Goal: Task Accomplishment & Management: Use online tool/utility

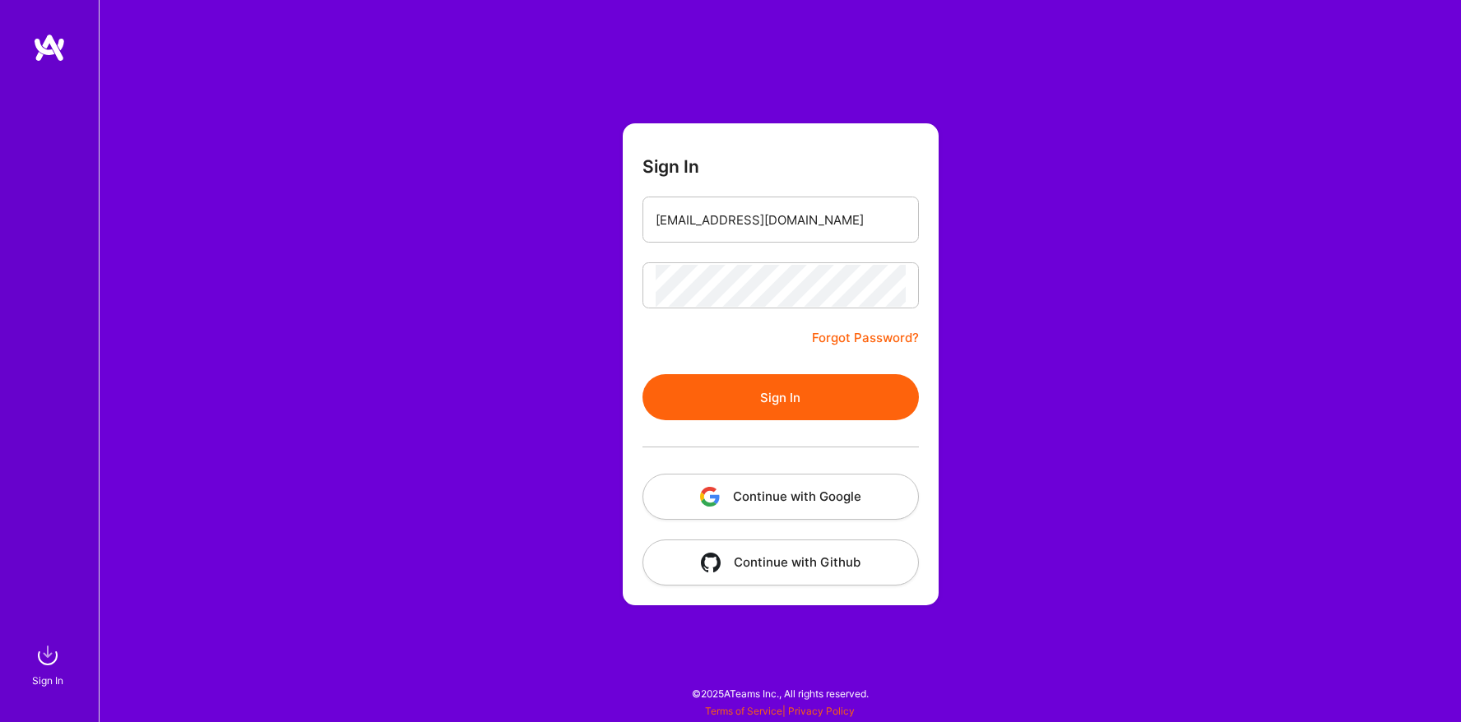
click at [777, 408] on button "Sign In" at bounding box center [780, 397] width 276 height 46
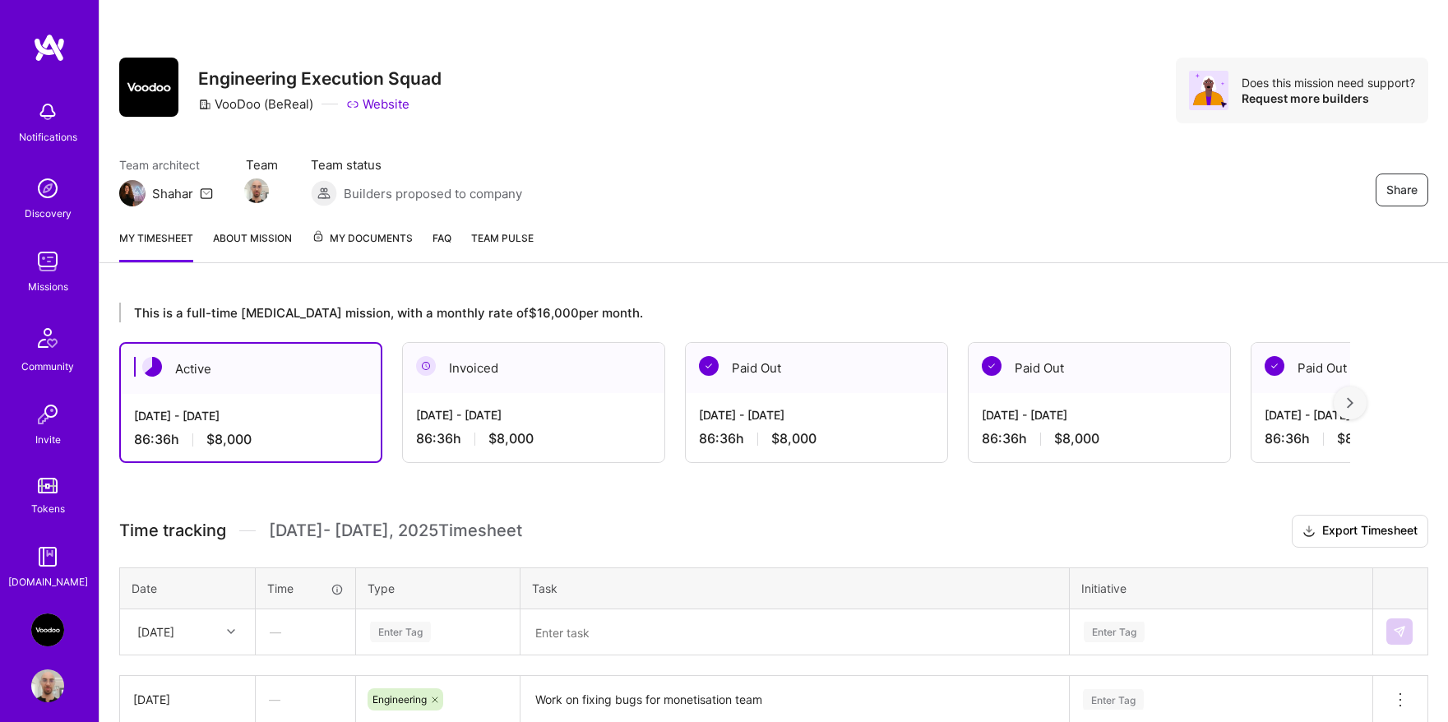
scroll to position [183, 0]
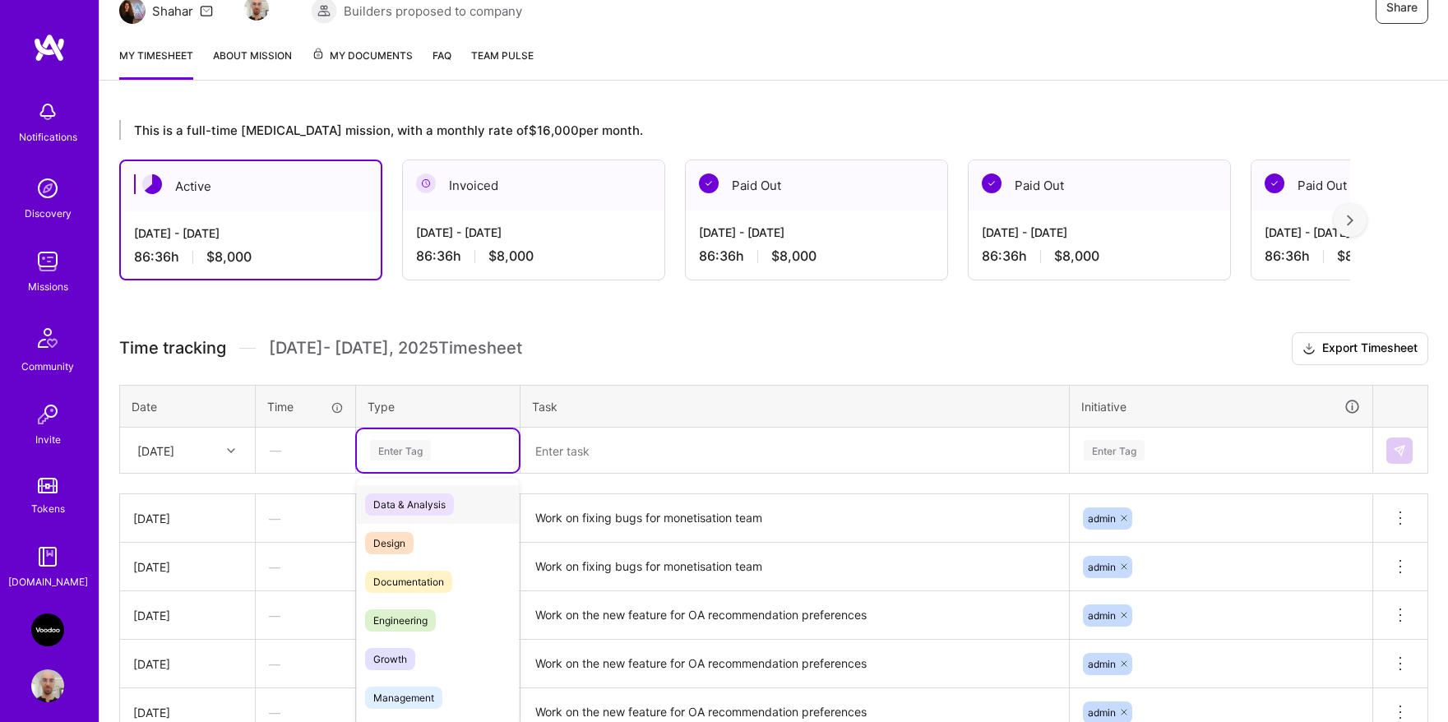
click at [403, 453] on div "Enter Tag" at bounding box center [400, 450] width 61 height 25
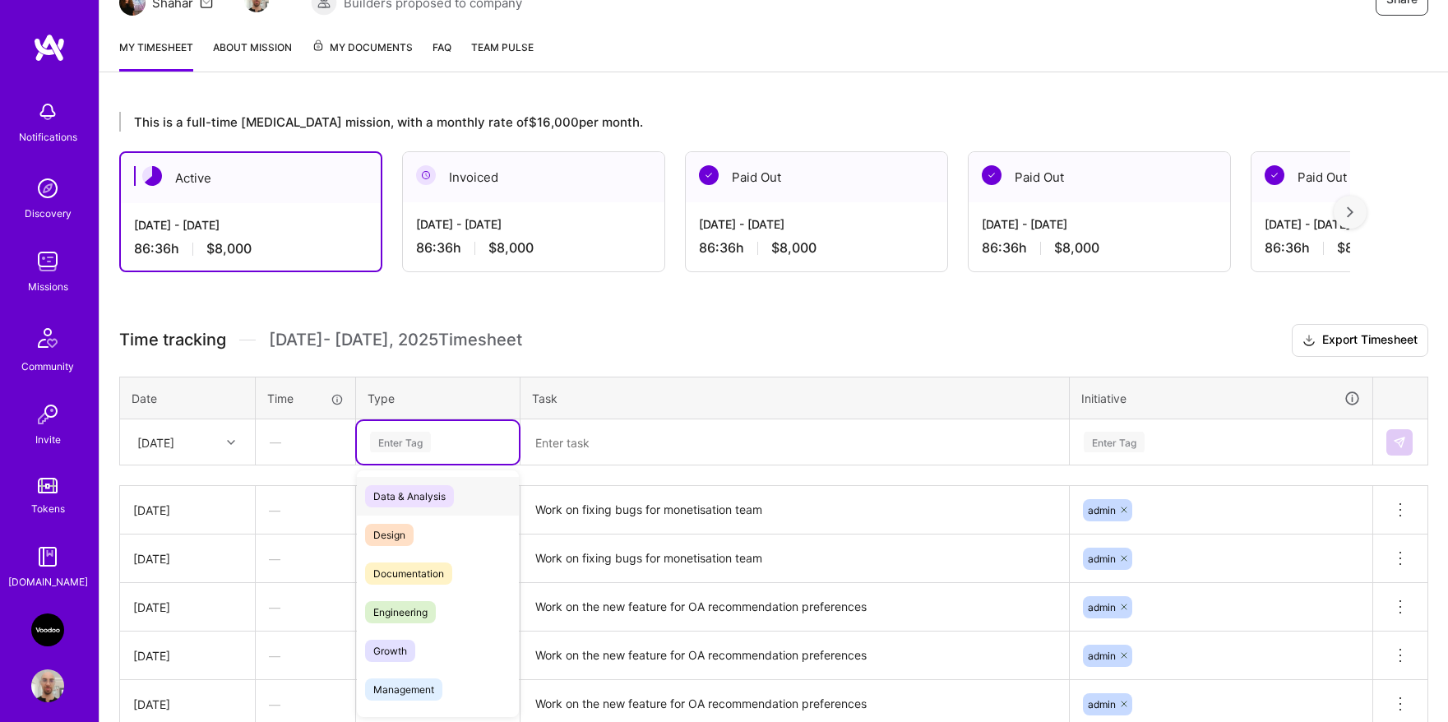
scroll to position [192, 0]
click at [407, 610] on span "Engineering" at bounding box center [400, 611] width 71 height 22
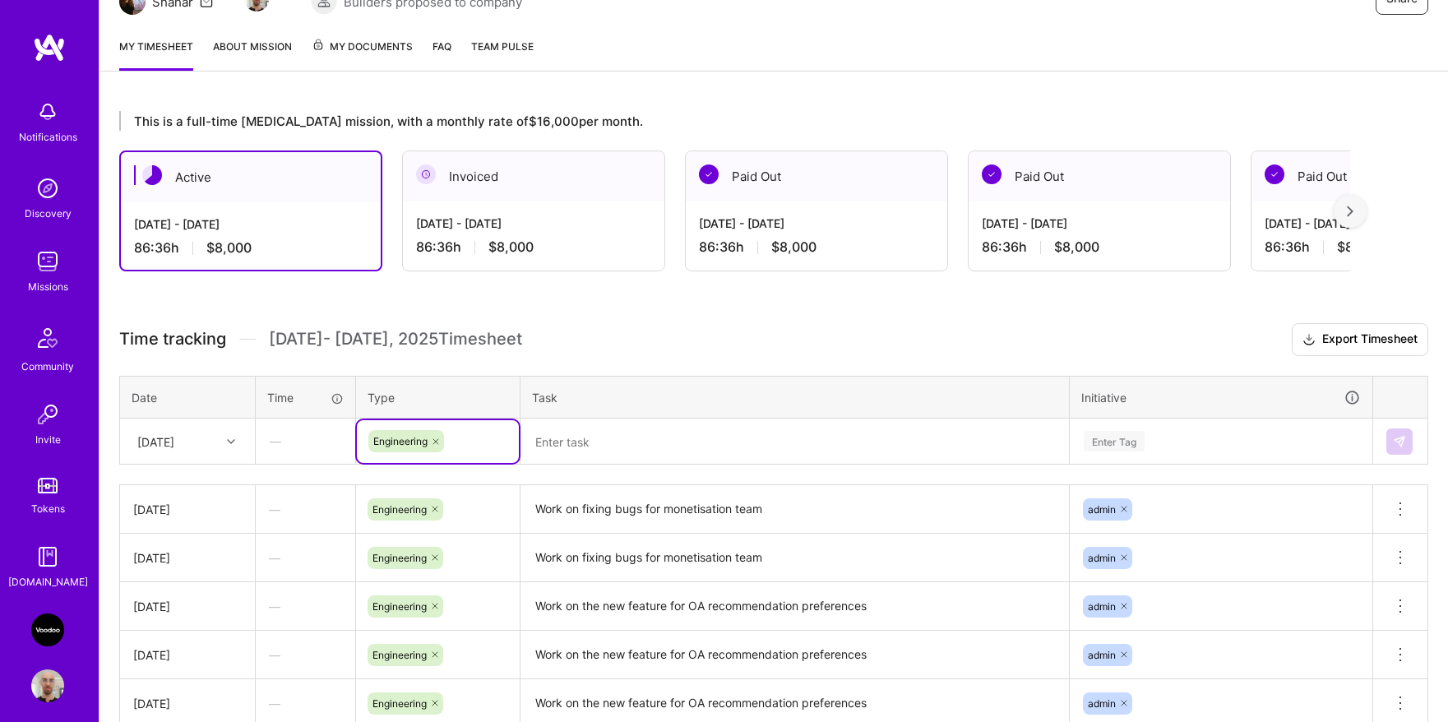
click at [574, 505] on textarea "Work on fixing bugs for monetisation team" at bounding box center [794, 509] width 545 height 45
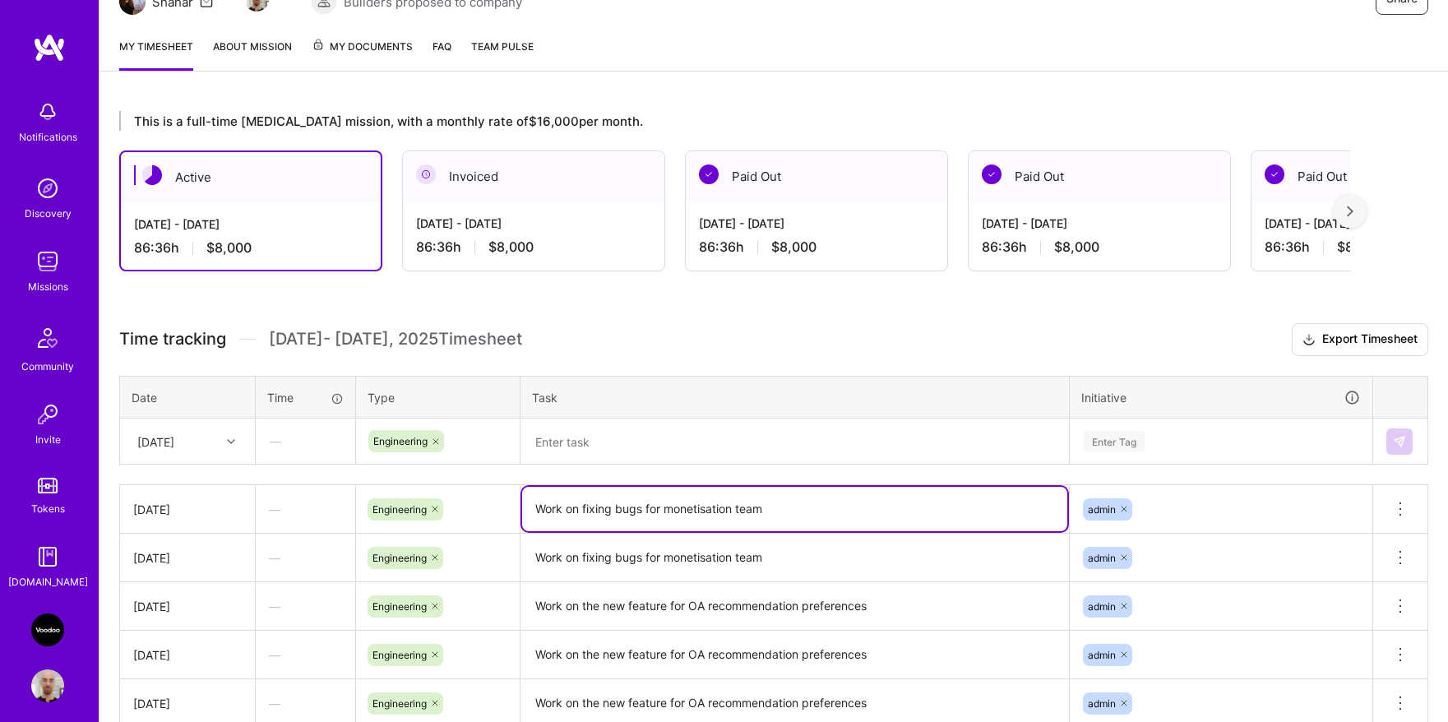
click at [574, 504] on textarea "Work on fixing bugs for monetisation team" at bounding box center [794, 509] width 545 height 44
click at [599, 436] on textarea at bounding box center [794, 441] width 545 height 43
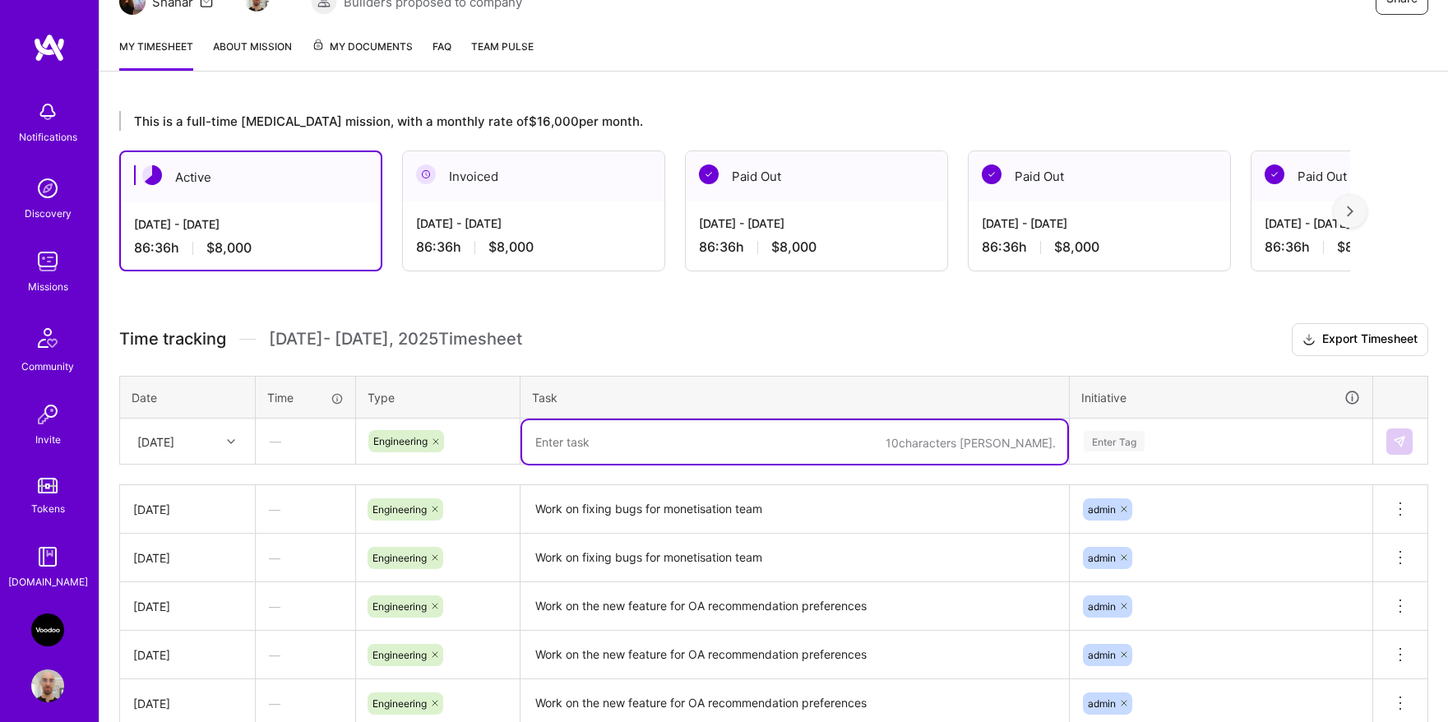
paste textarea "Work on fixing bugs for monetisation team"
type textarea "Work on fixing bugs for monetisation team"
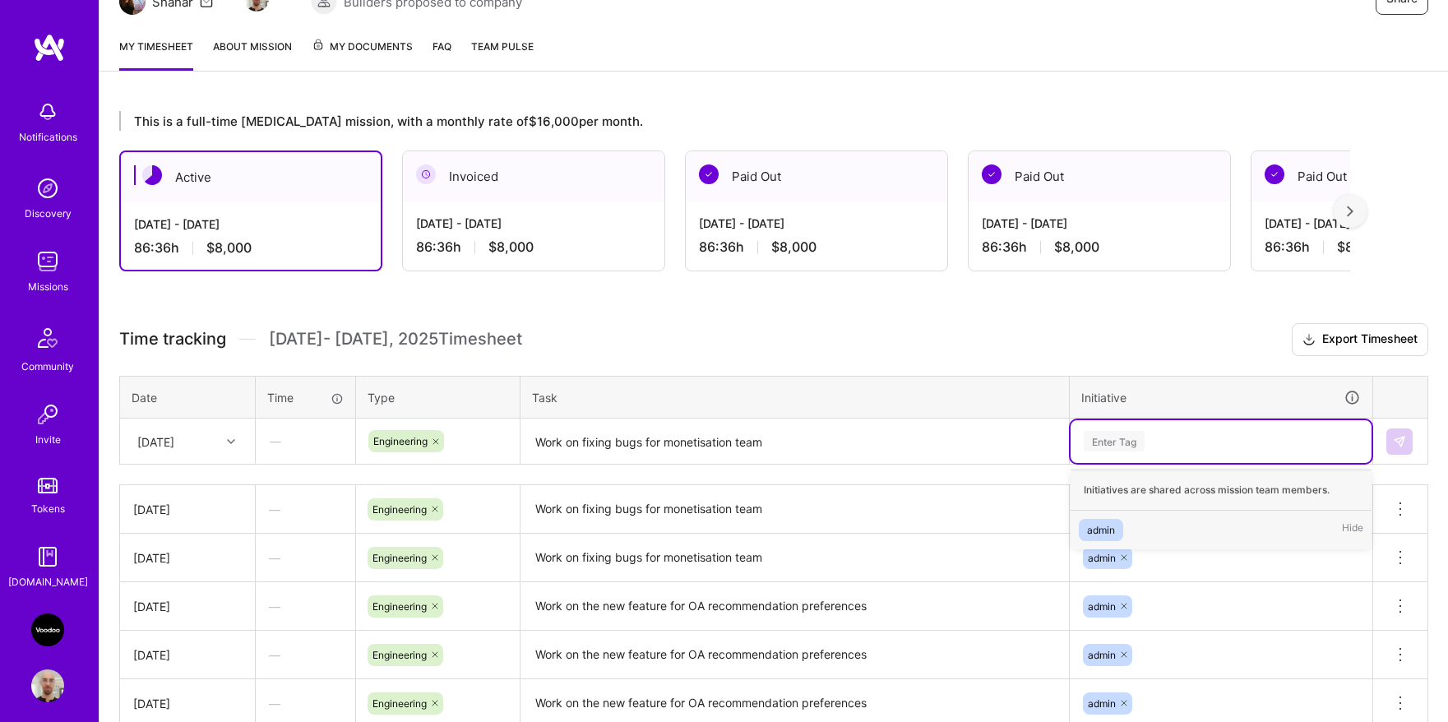
click at [1147, 446] on div "Enter Tag" at bounding box center [1221, 441] width 278 height 21
click at [1116, 525] on span "admin" at bounding box center [1101, 530] width 44 height 22
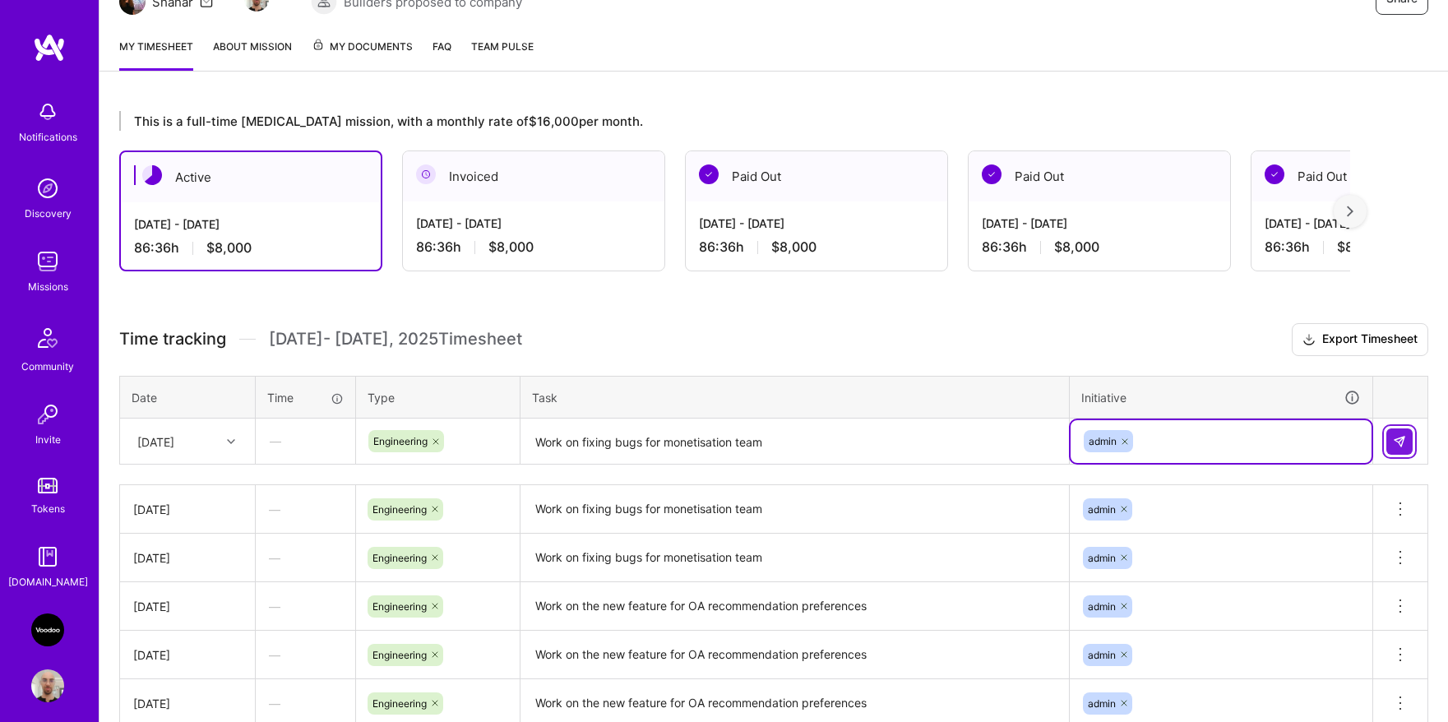
click at [1394, 445] on img at bounding box center [1399, 441] width 13 height 13
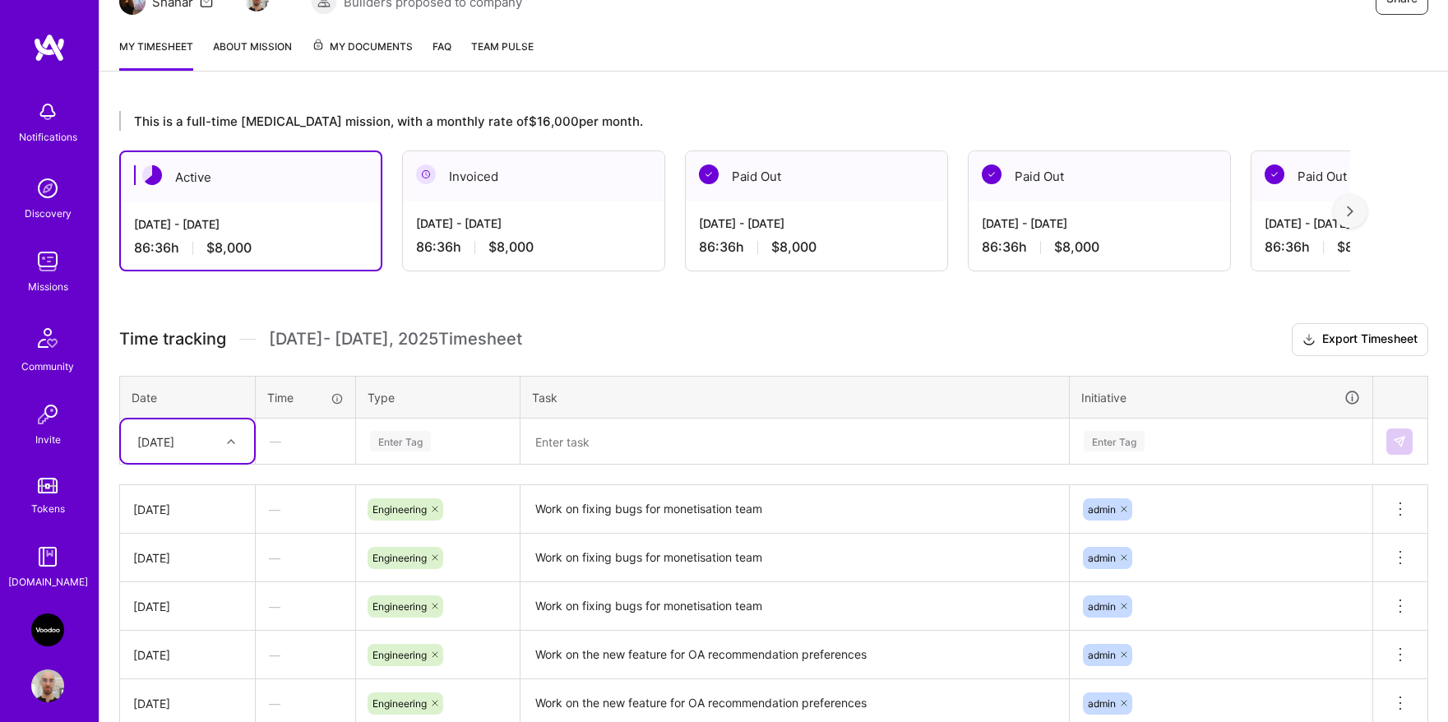
scroll to position [382, 0]
